Goal: Go to known website: Go to known website

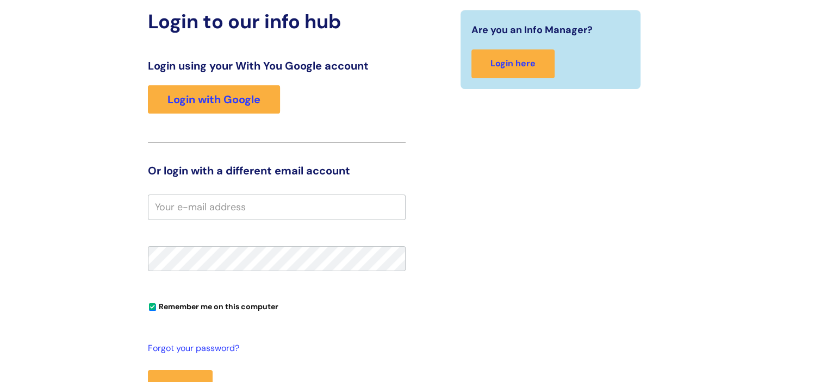
scroll to position [109, 0]
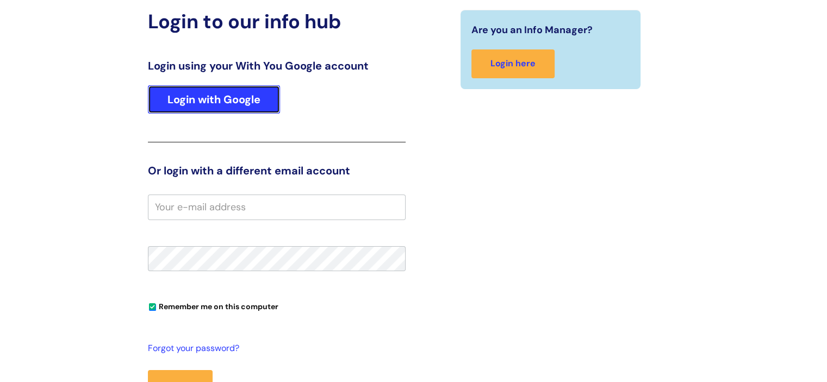
click at [232, 100] on link "Login with Google" at bounding box center [214, 99] width 132 height 28
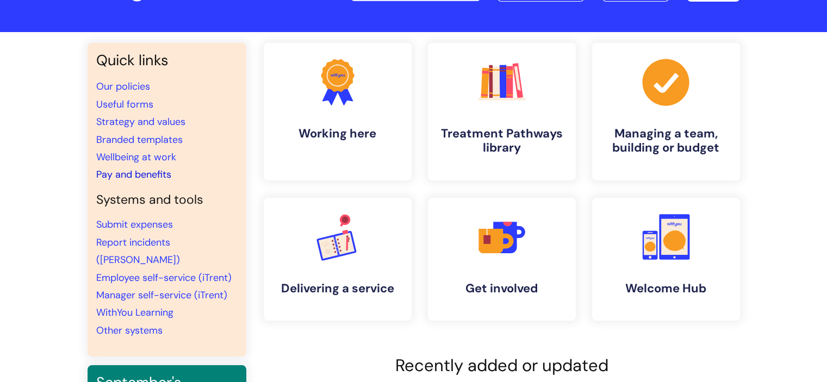
scroll to position [70, 0]
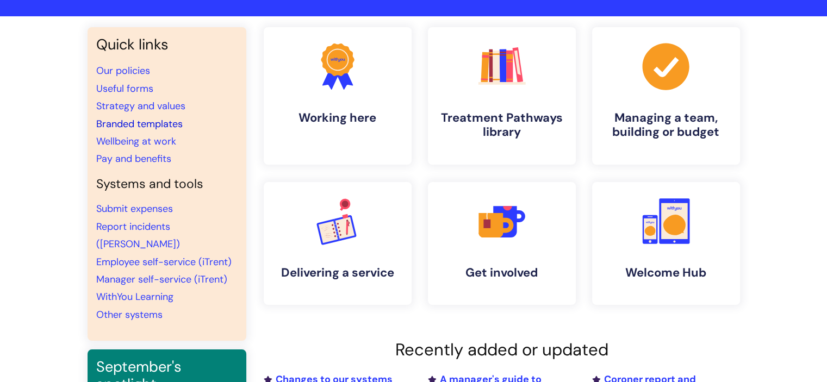
click at [130, 119] on link "Branded templates" at bounding box center [139, 123] width 86 height 13
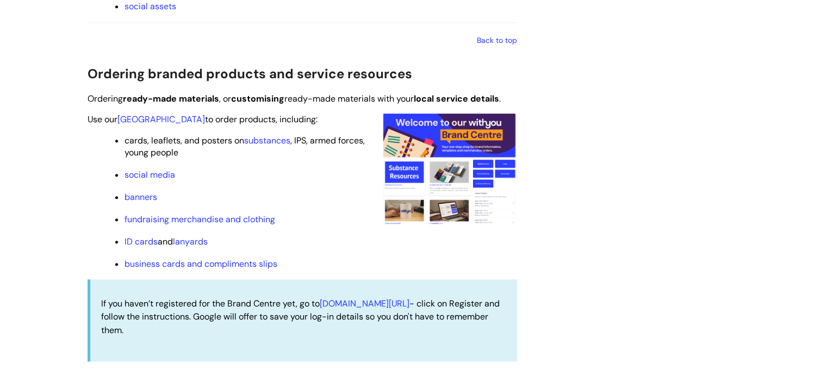
scroll to position [995, 0]
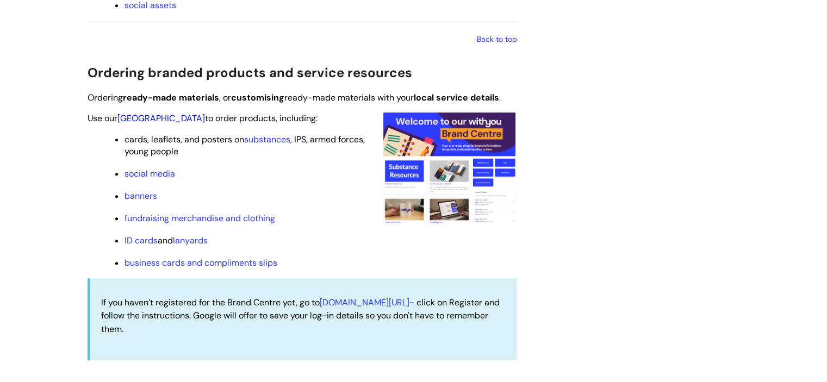
click at [158, 119] on link "[GEOGRAPHIC_DATA]" at bounding box center [161, 118] width 88 height 11
